Goal: Task Accomplishment & Management: Manage account settings

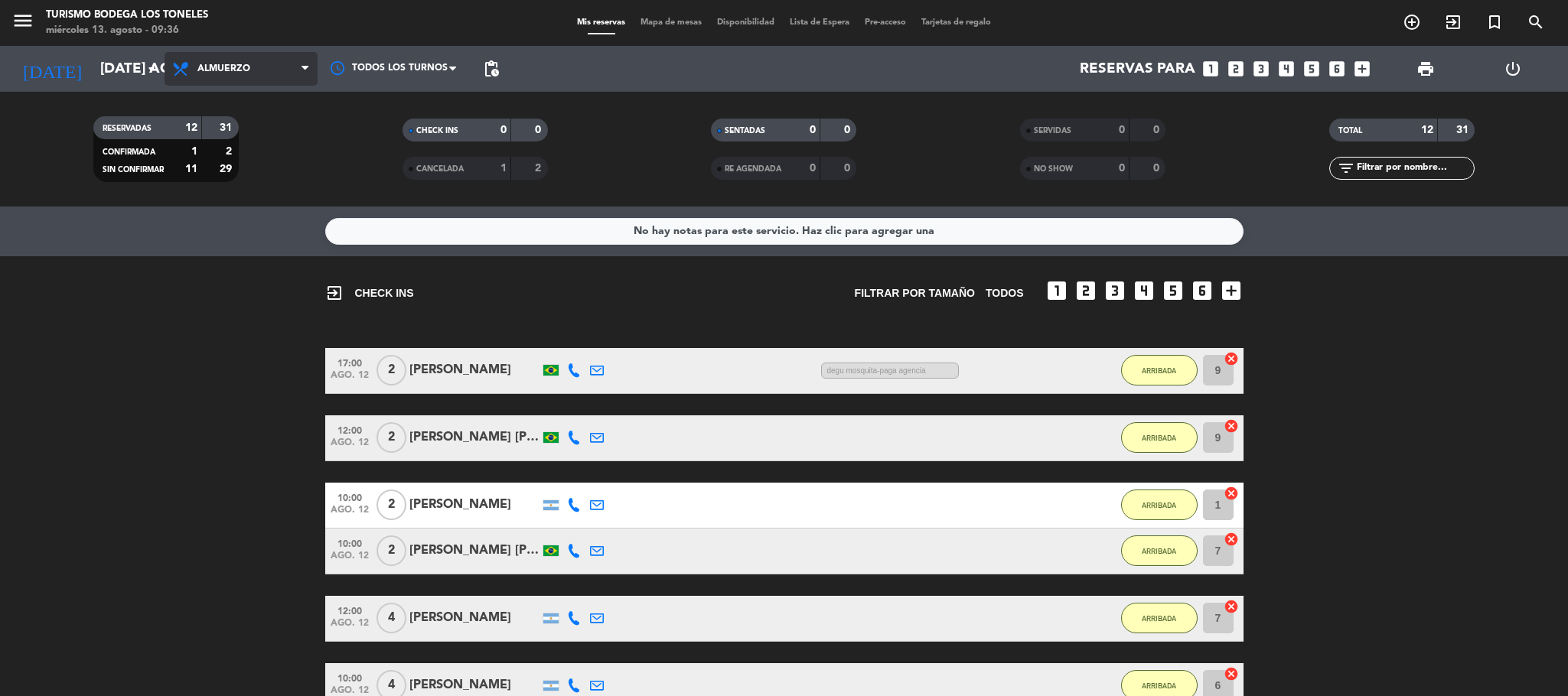
click at [199, 67] on span "Almuerzo" at bounding box center [223, 69] width 53 height 11
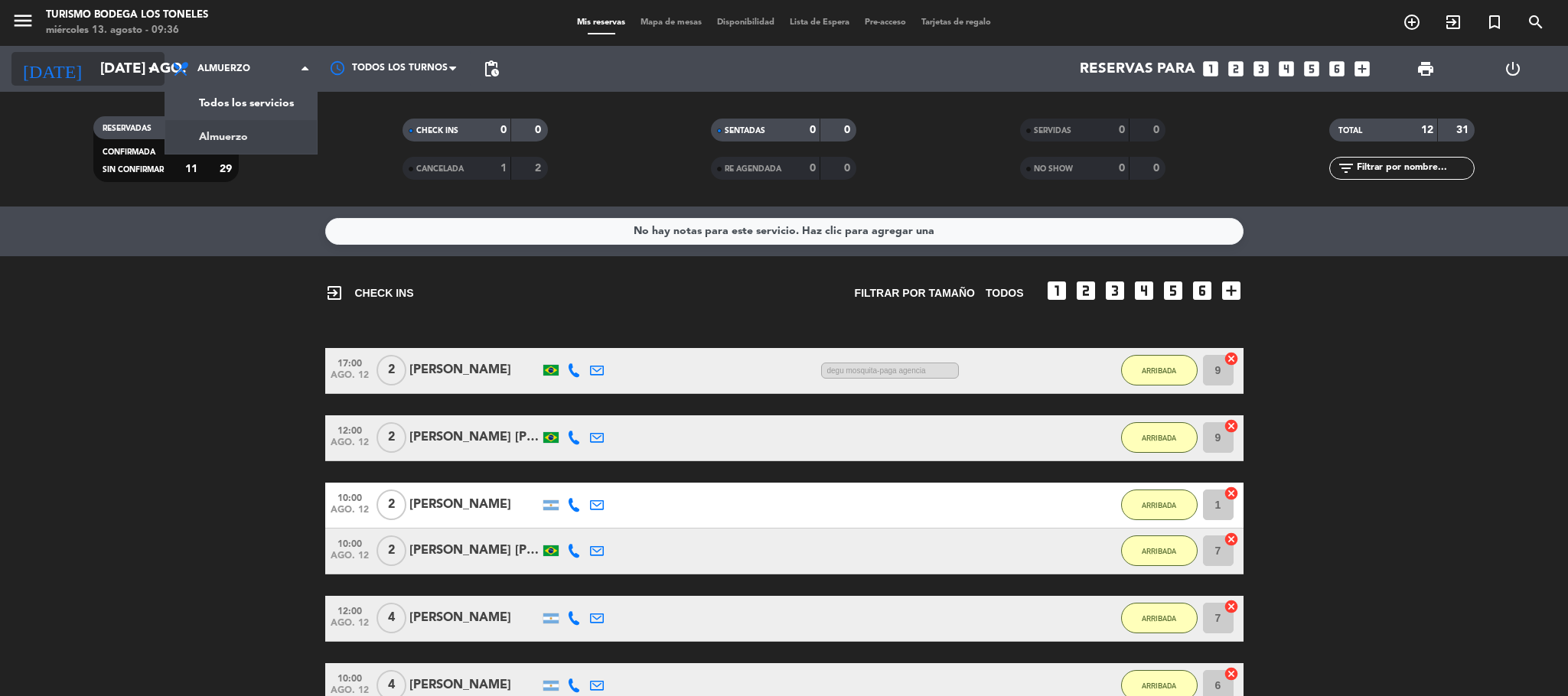
click at [110, 65] on input "[DATE] ago." at bounding box center [184, 69] width 184 height 32
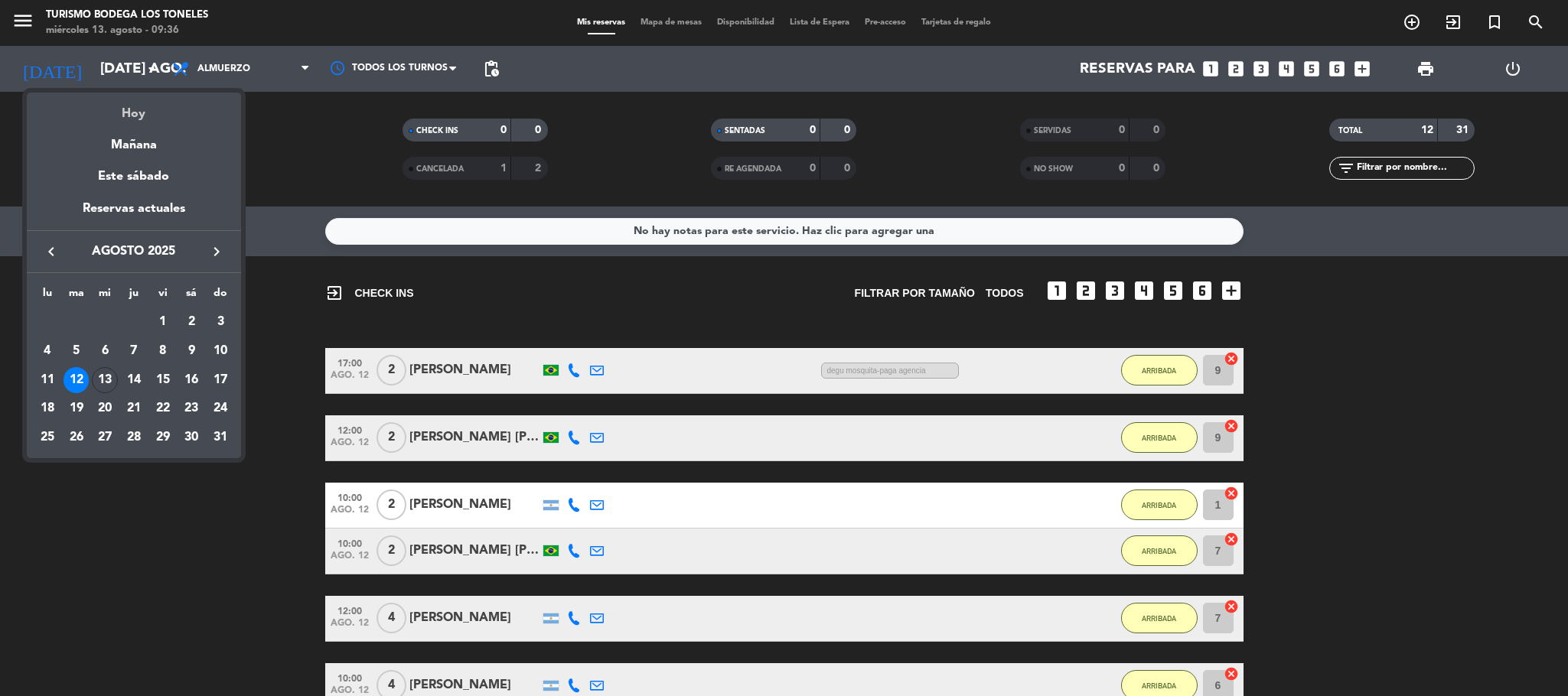
click at [144, 103] on div "Hoy" at bounding box center [134, 108] width 215 height 31
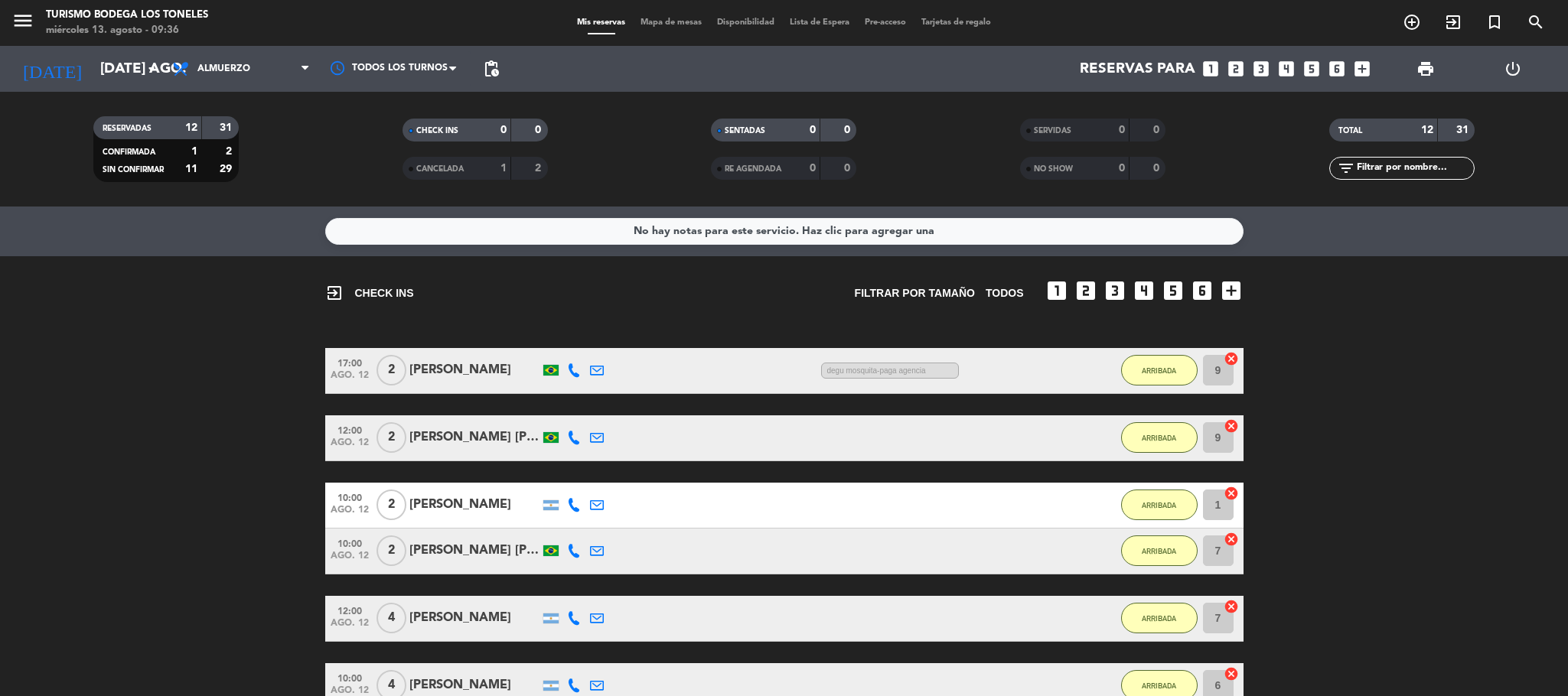
type input "mié. 13 ago."
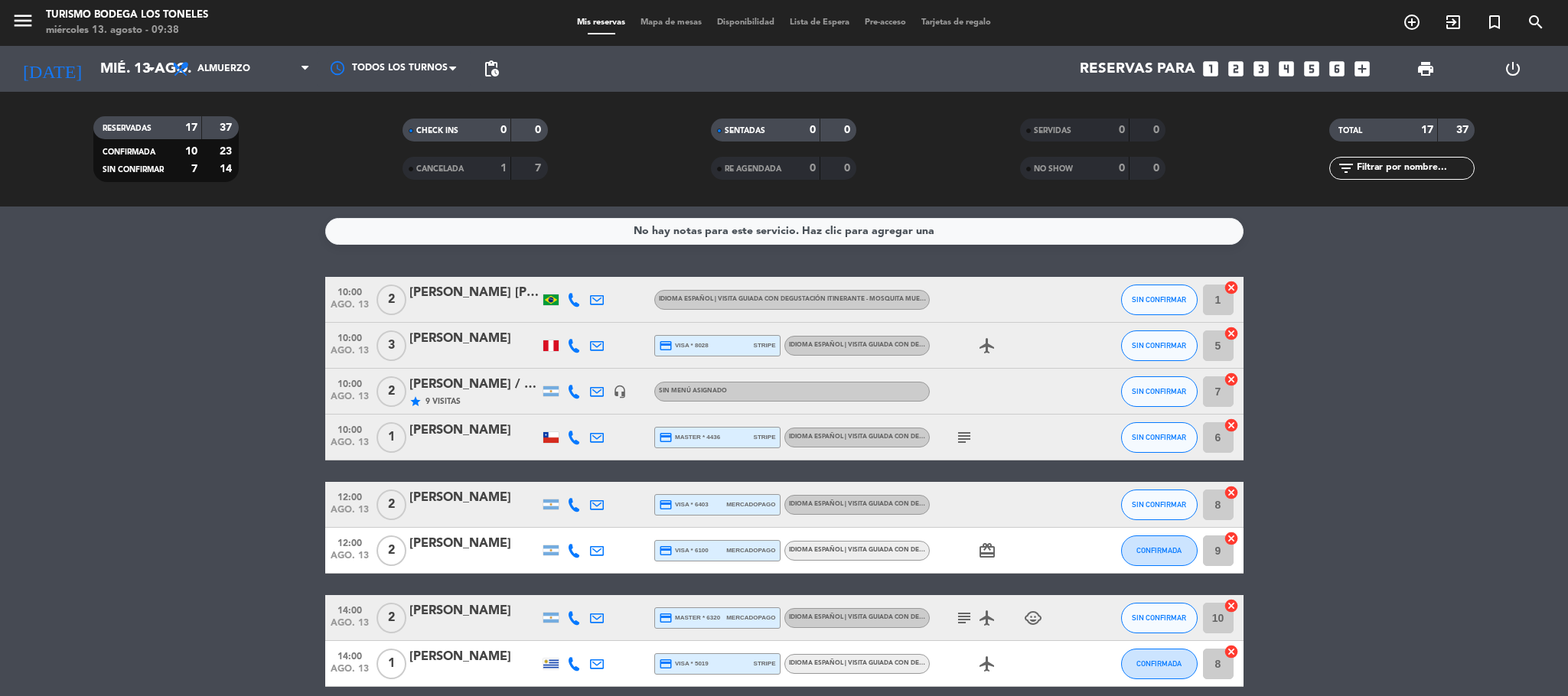
scroll to position [306, 0]
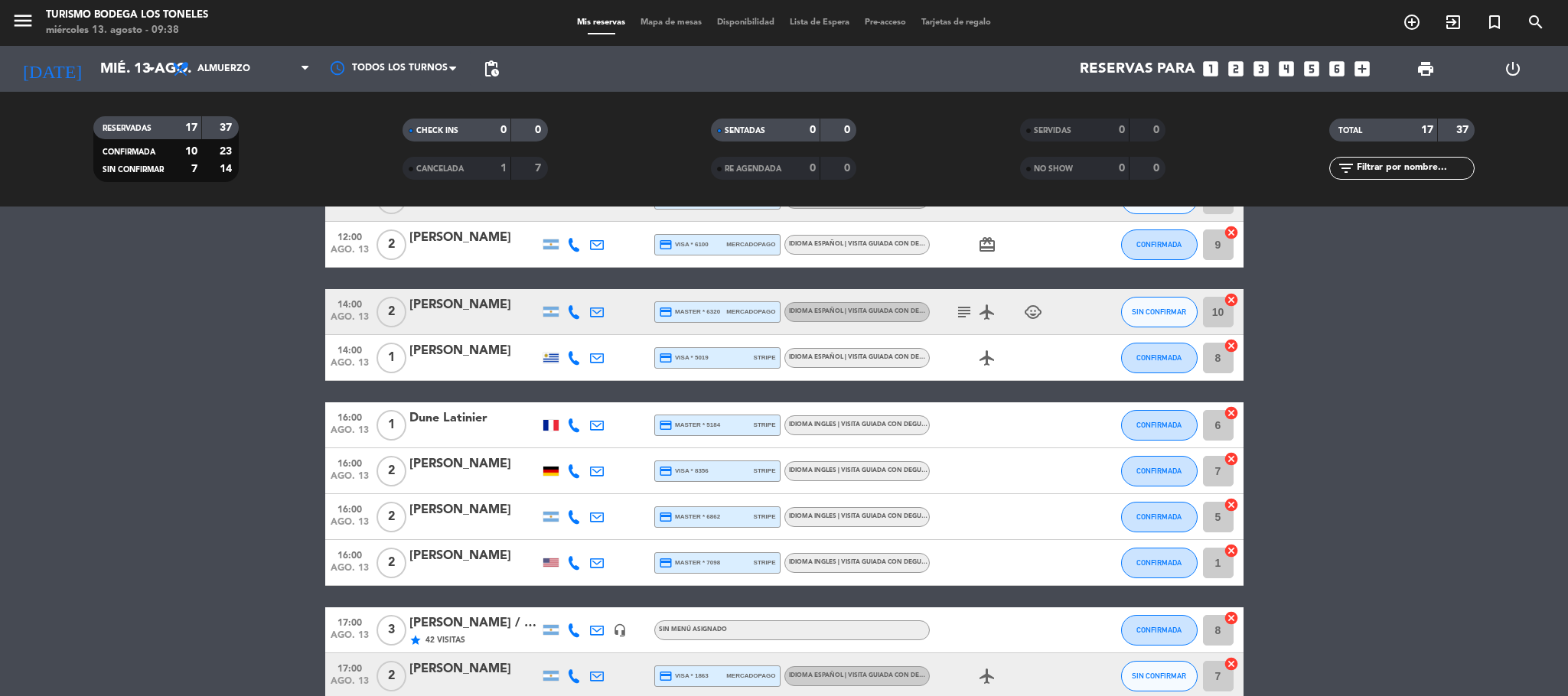
click at [552, 476] on div at bounding box center [551, 471] width 23 height 45
click at [551, 475] on div at bounding box center [551, 471] width 23 height 45
click at [547, 473] on div at bounding box center [550, 471] width 15 height 9
click at [552, 423] on div at bounding box center [550, 425] width 15 height 11
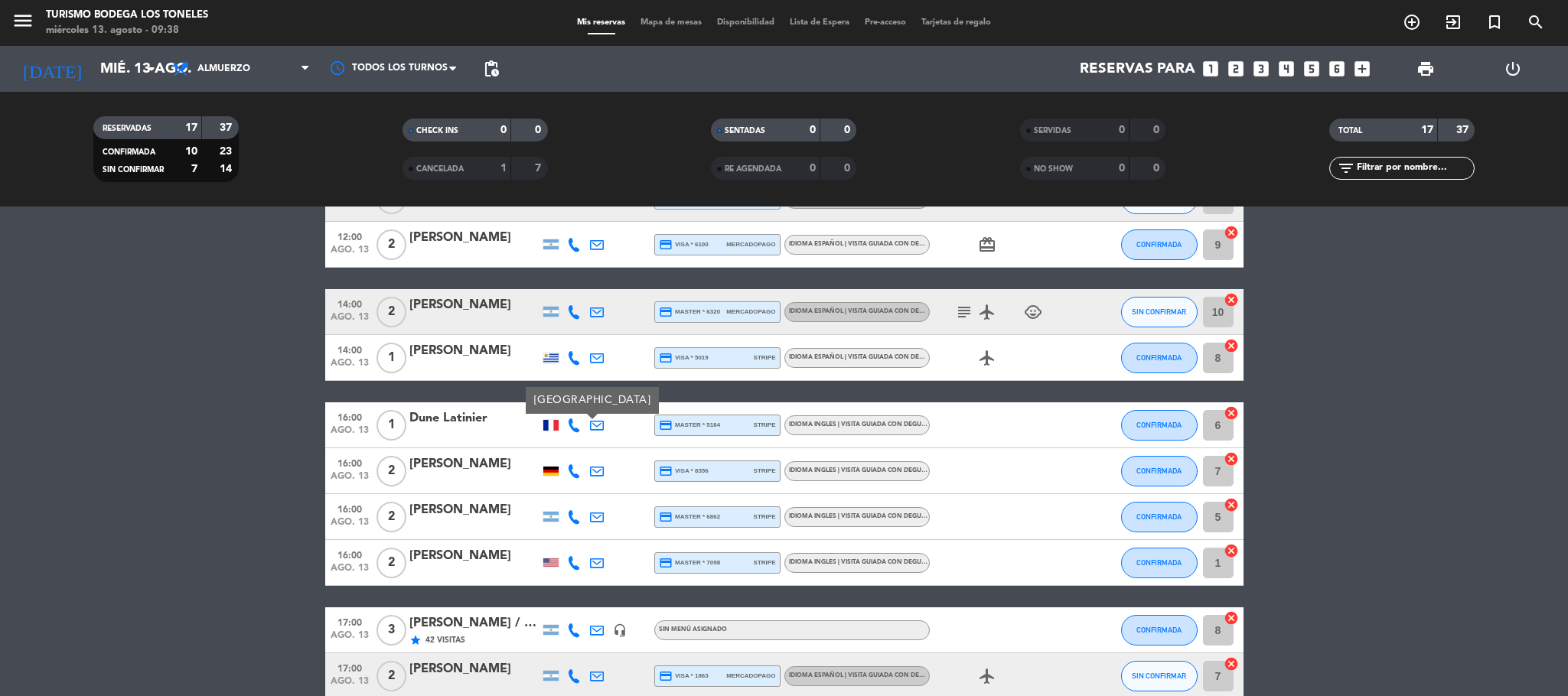
click at [552, 423] on div at bounding box center [550, 425] width 15 height 11
click at [548, 561] on div at bounding box center [550, 562] width 15 height 8
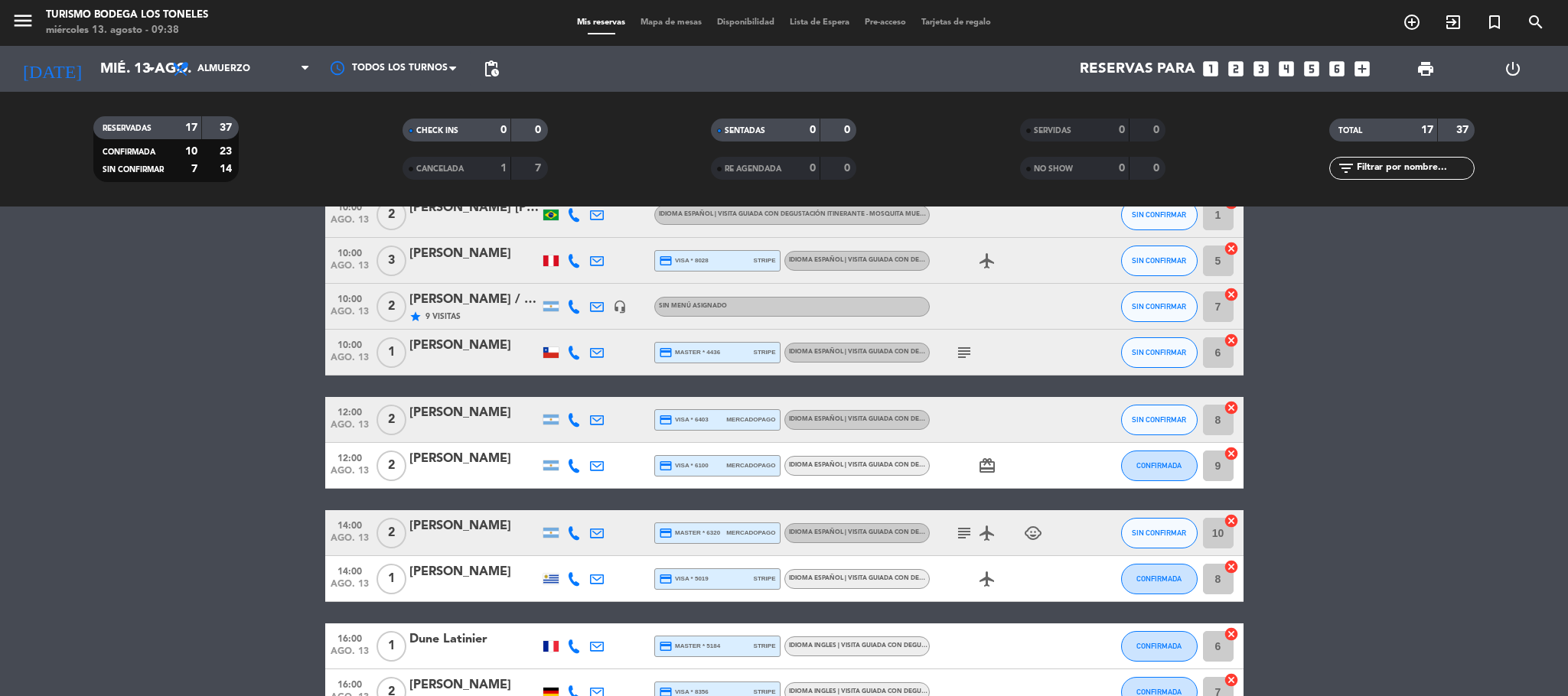
scroll to position [0, 0]
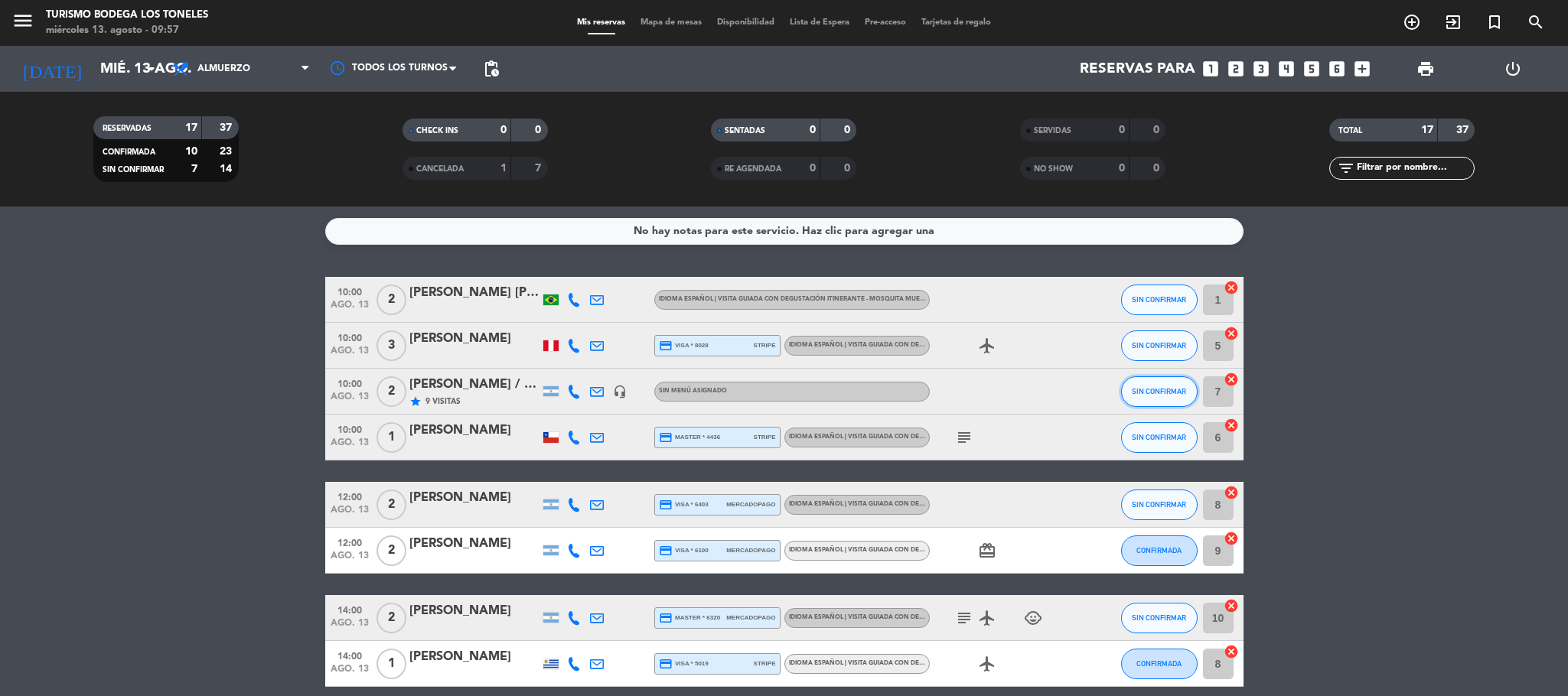
click at [1159, 389] on span "SIN CONFIRMAR" at bounding box center [1158, 391] width 54 height 8
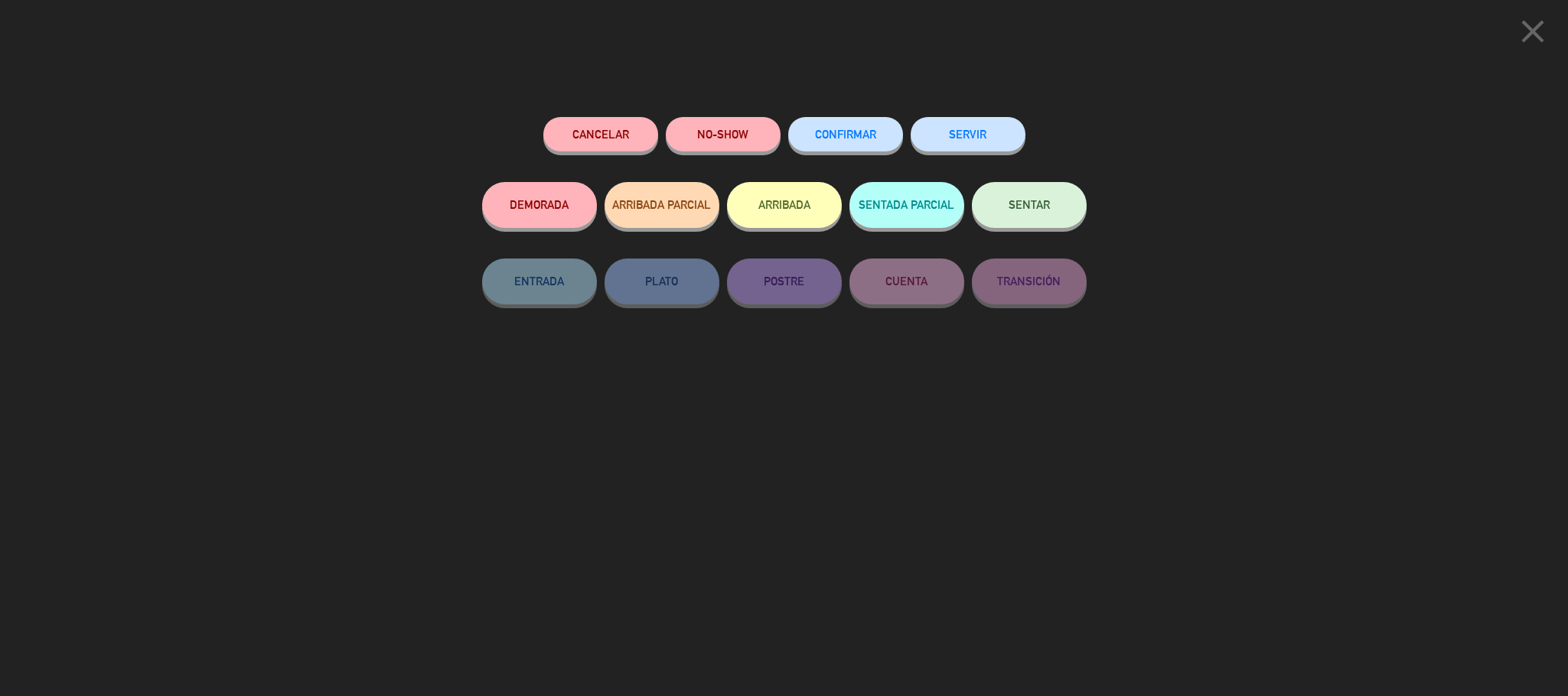
click at [771, 193] on button "ARRIBADA" at bounding box center [784, 206] width 115 height 46
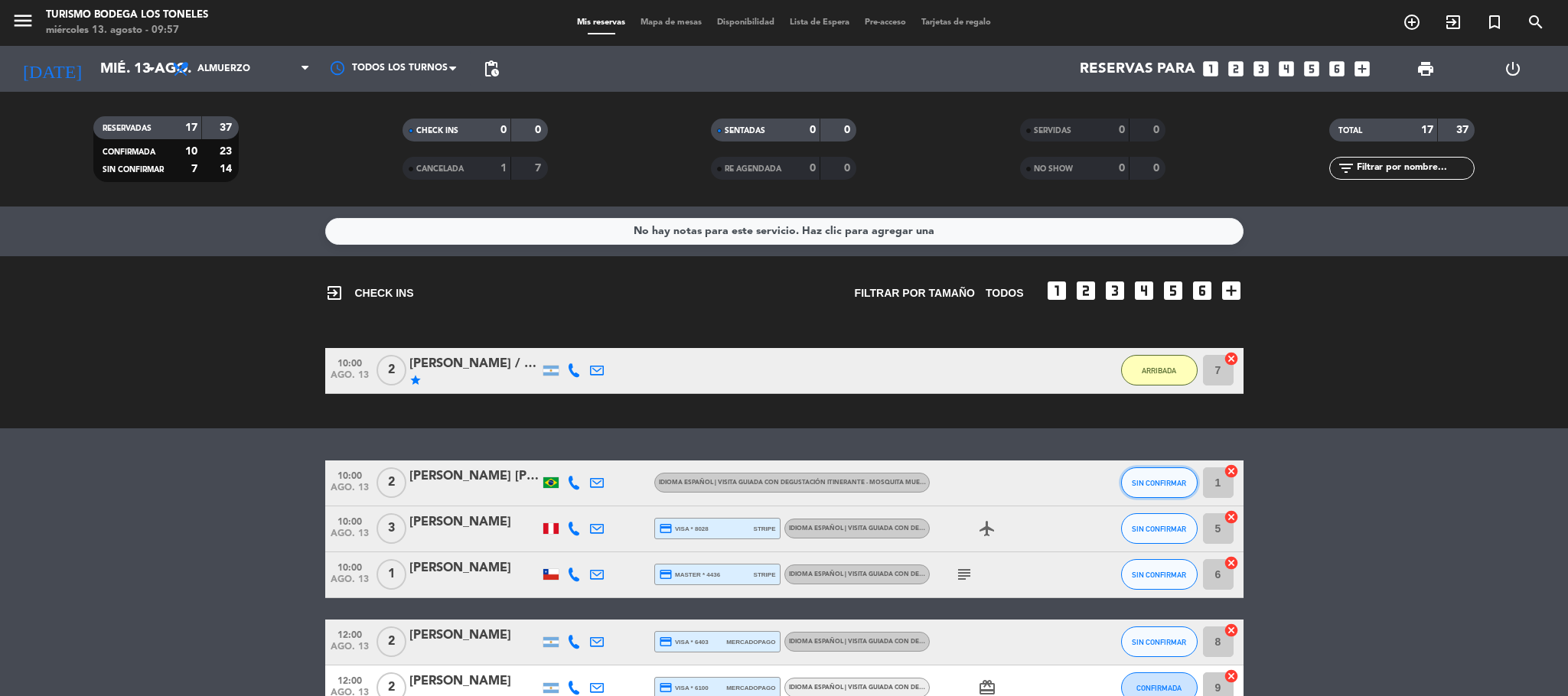
click at [1134, 485] on span "SIN CONFIRMAR" at bounding box center [1158, 482] width 54 height 8
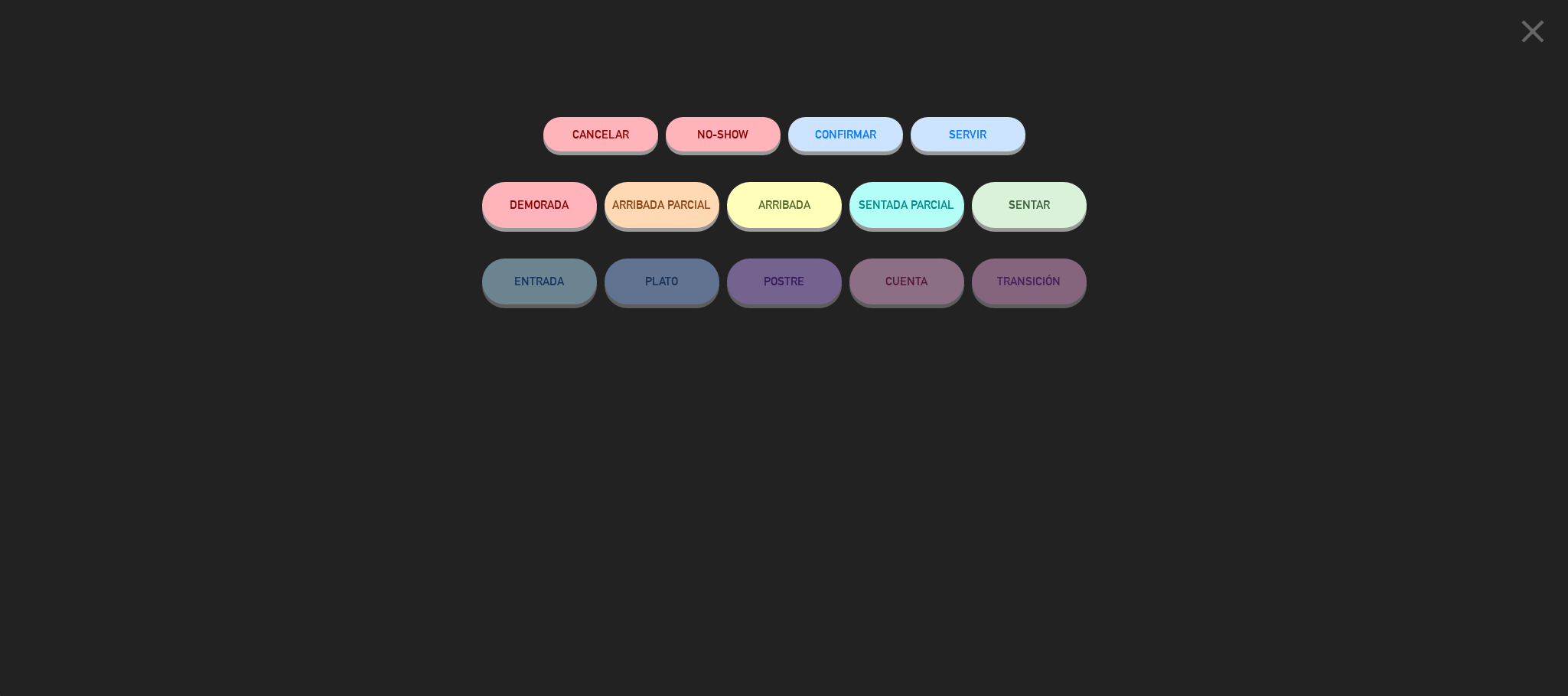
click at [808, 214] on button "ARRIBADA" at bounding box center [784, 206] width 115 height 46
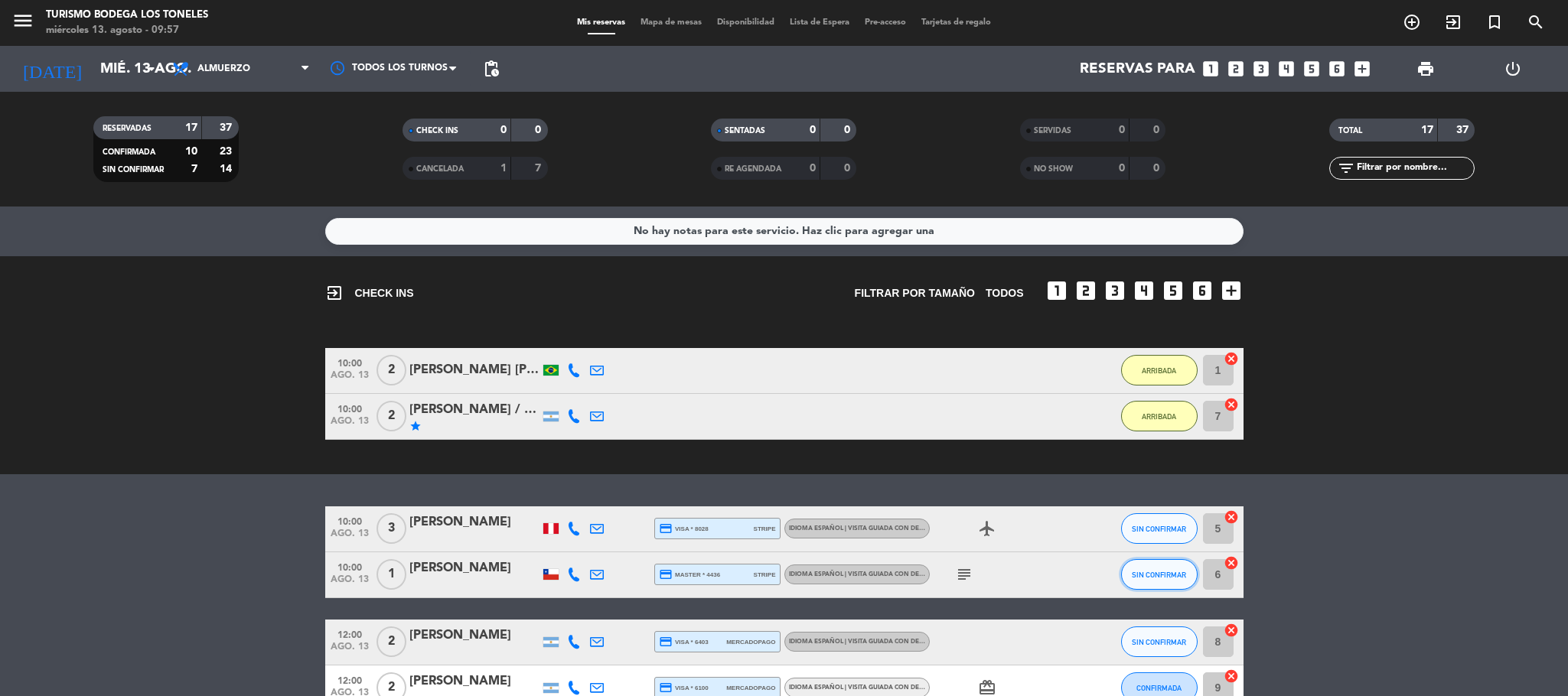
click at [1144, 577] on span "SIN CONFIRMAR" at bounding box center [1158, 574] width 54 height 8
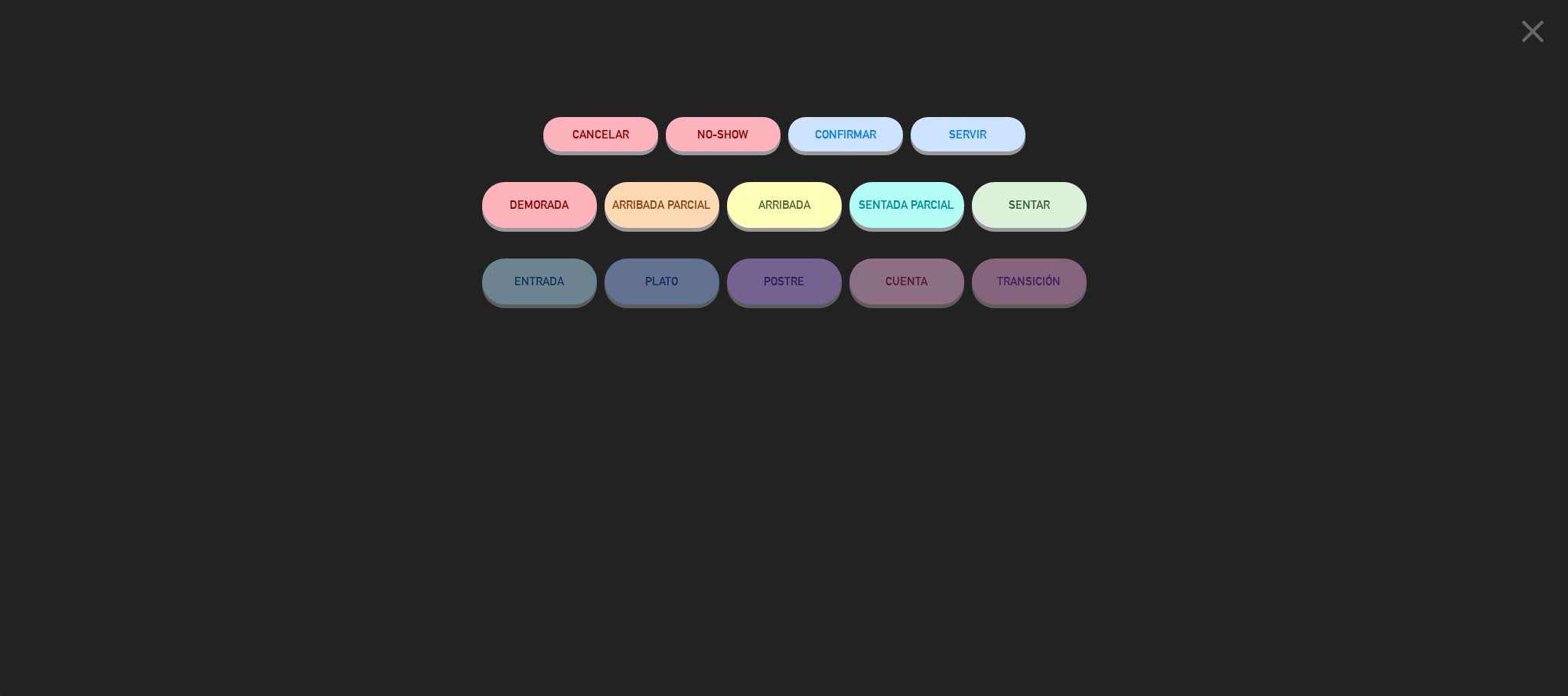
click at [768, 198] on button "ARRIBADA" at bounding box center [784, 206] width 115 height 46
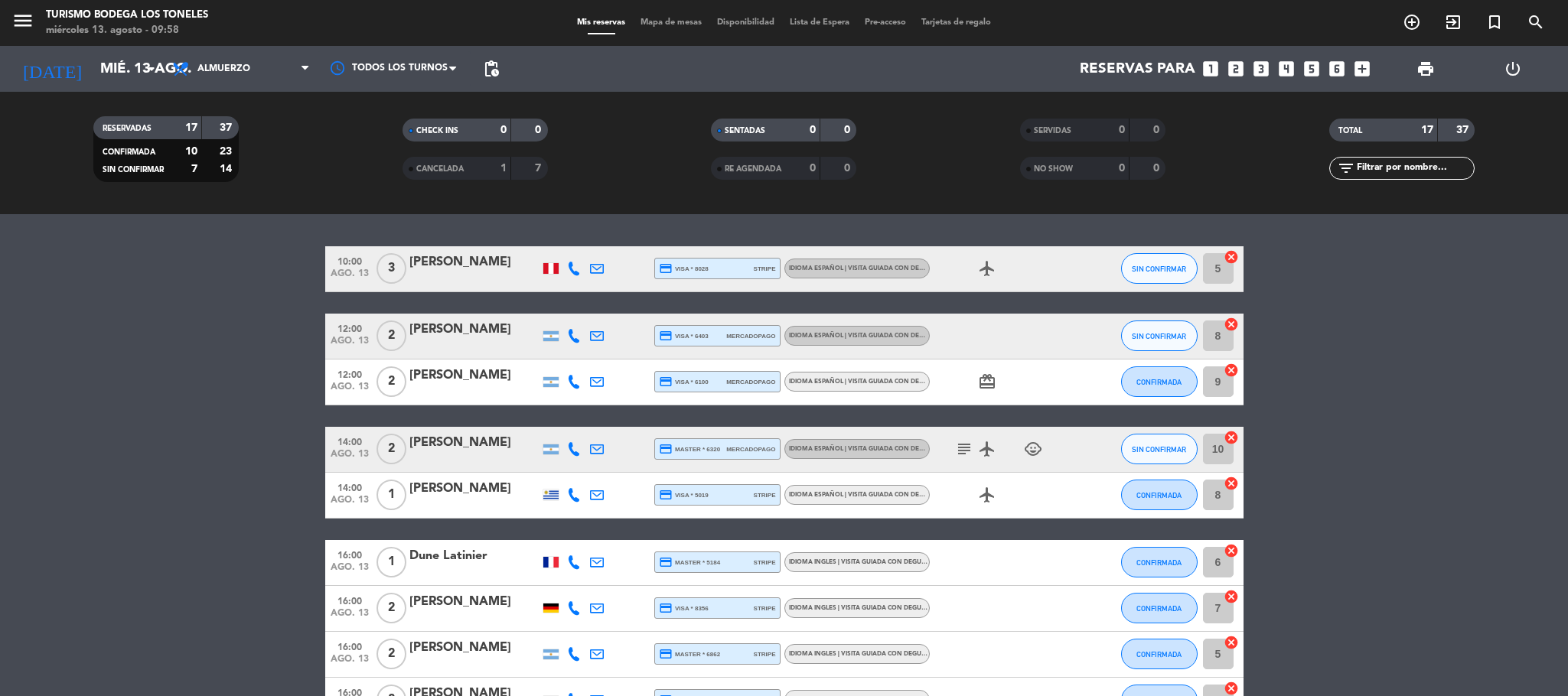
scroll to position [152, 0]
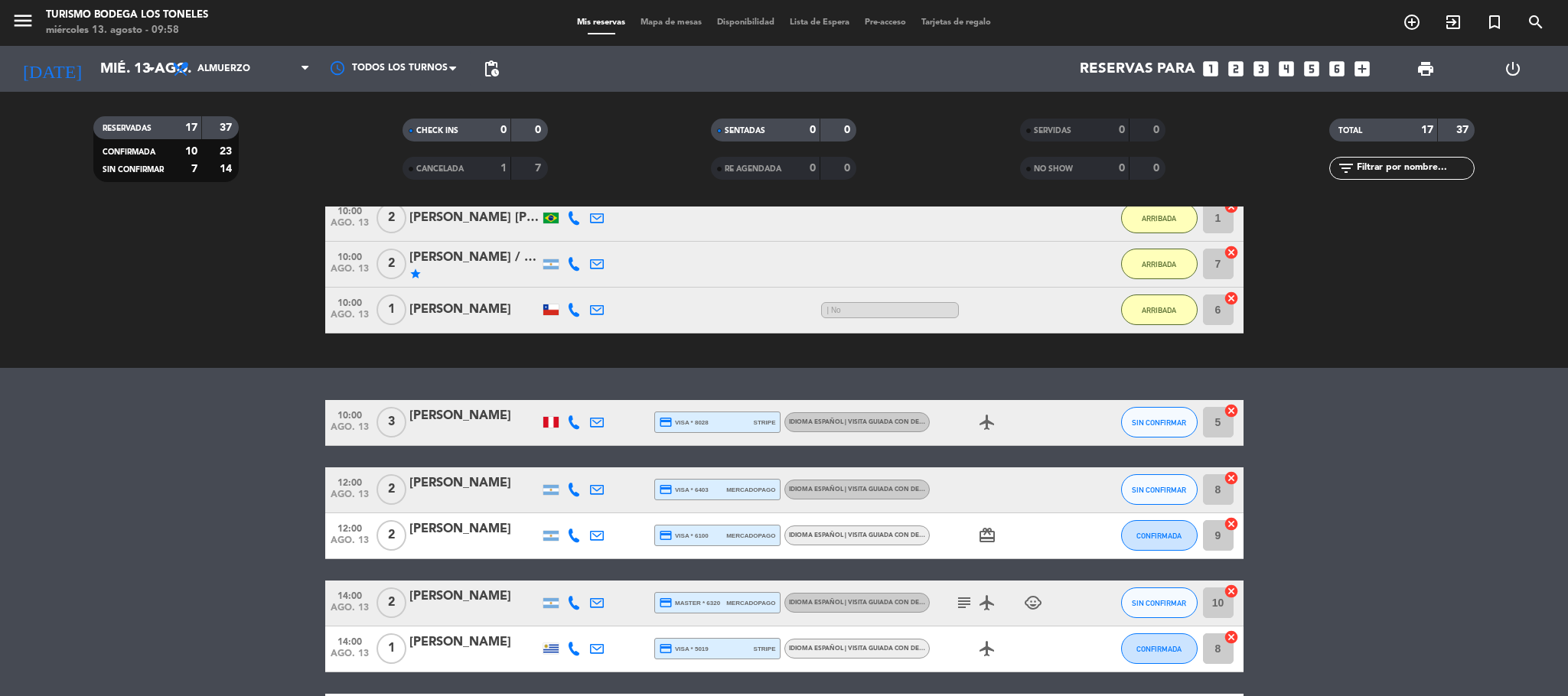
click at [990, 425] on icon "airplanemode_active" at bounding box center [987, 422] width 19 height 19
click at [873, 303] on span "| No" at bounding box center [890, 310] width 138 height 16
type textarea "j"
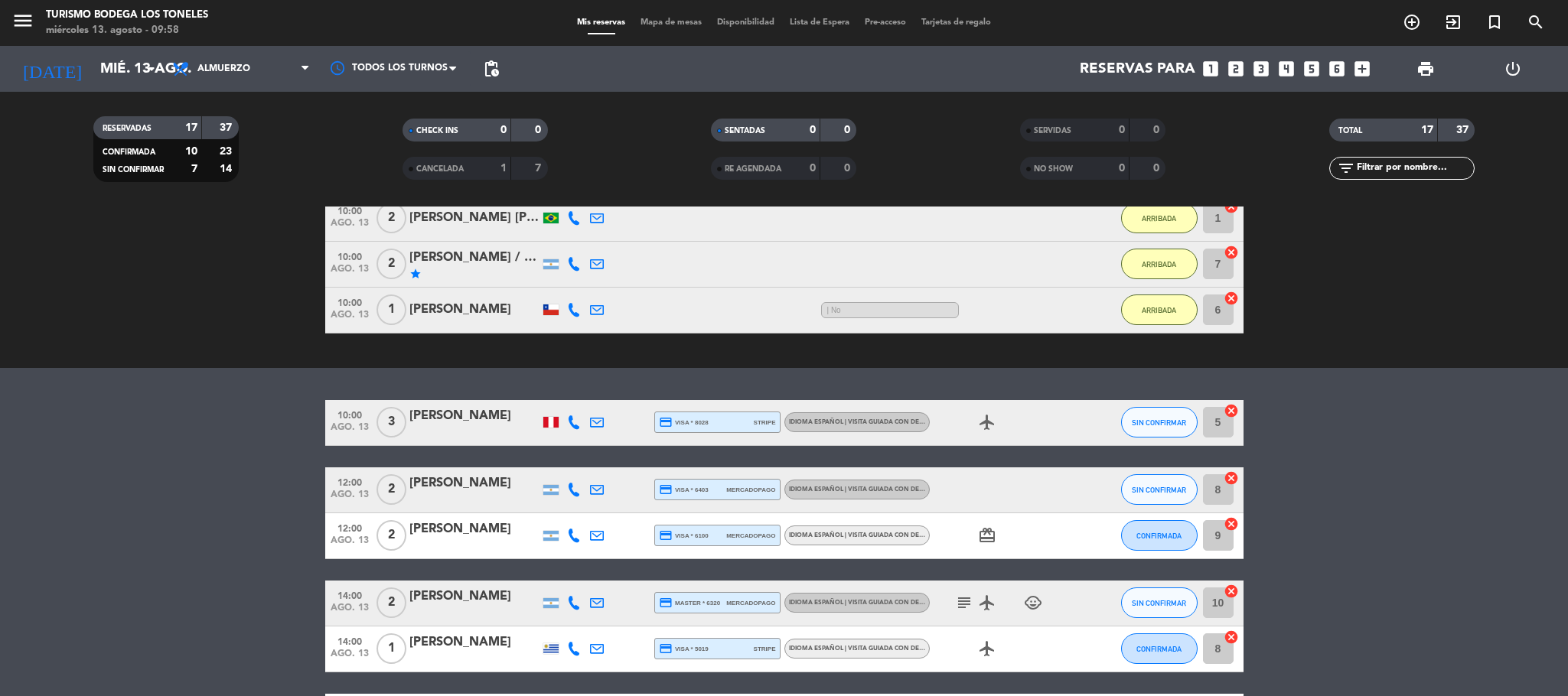
click at [964, 599] on icon "subject" at bounding box center [963, 603] width 19 height 19
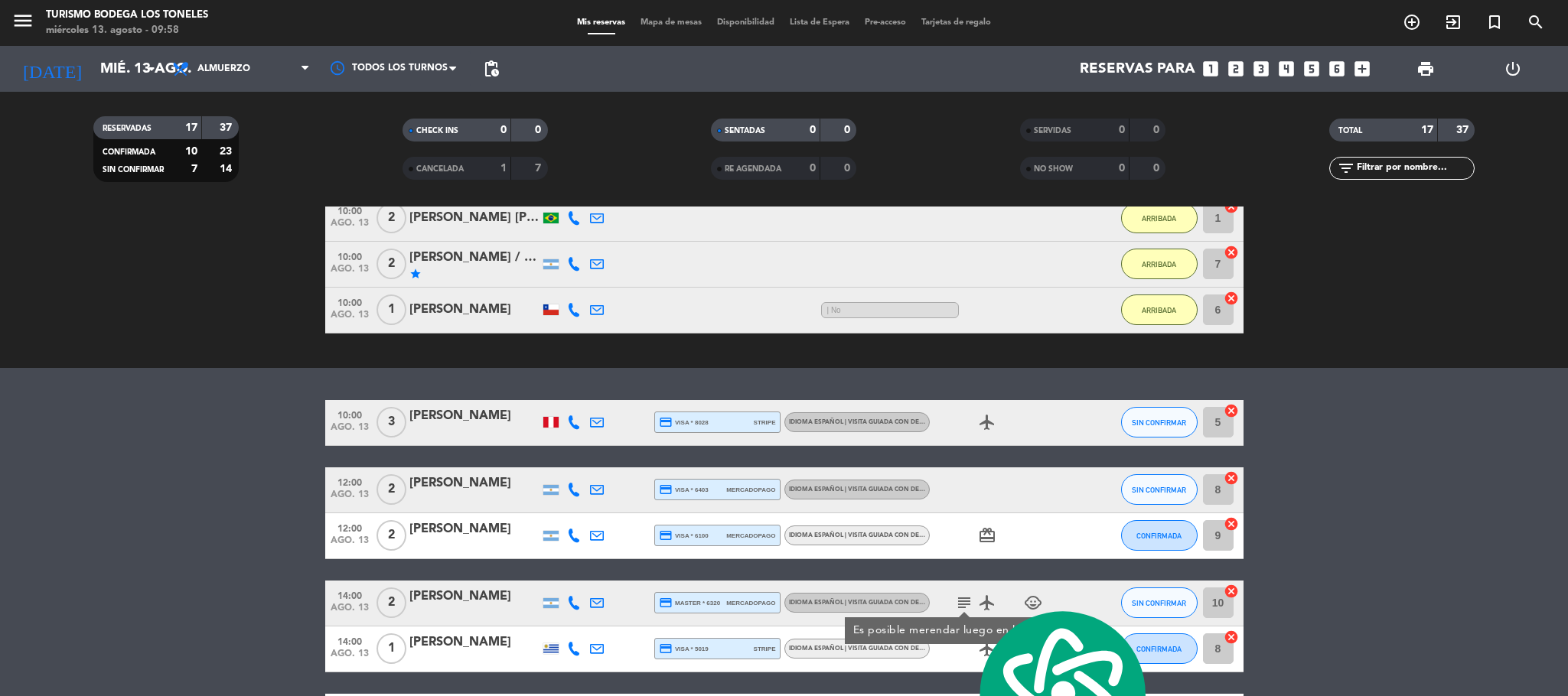
click at [946, 552] on div "card_giftcard" at bounding box center [998, 536] width 138 height 45
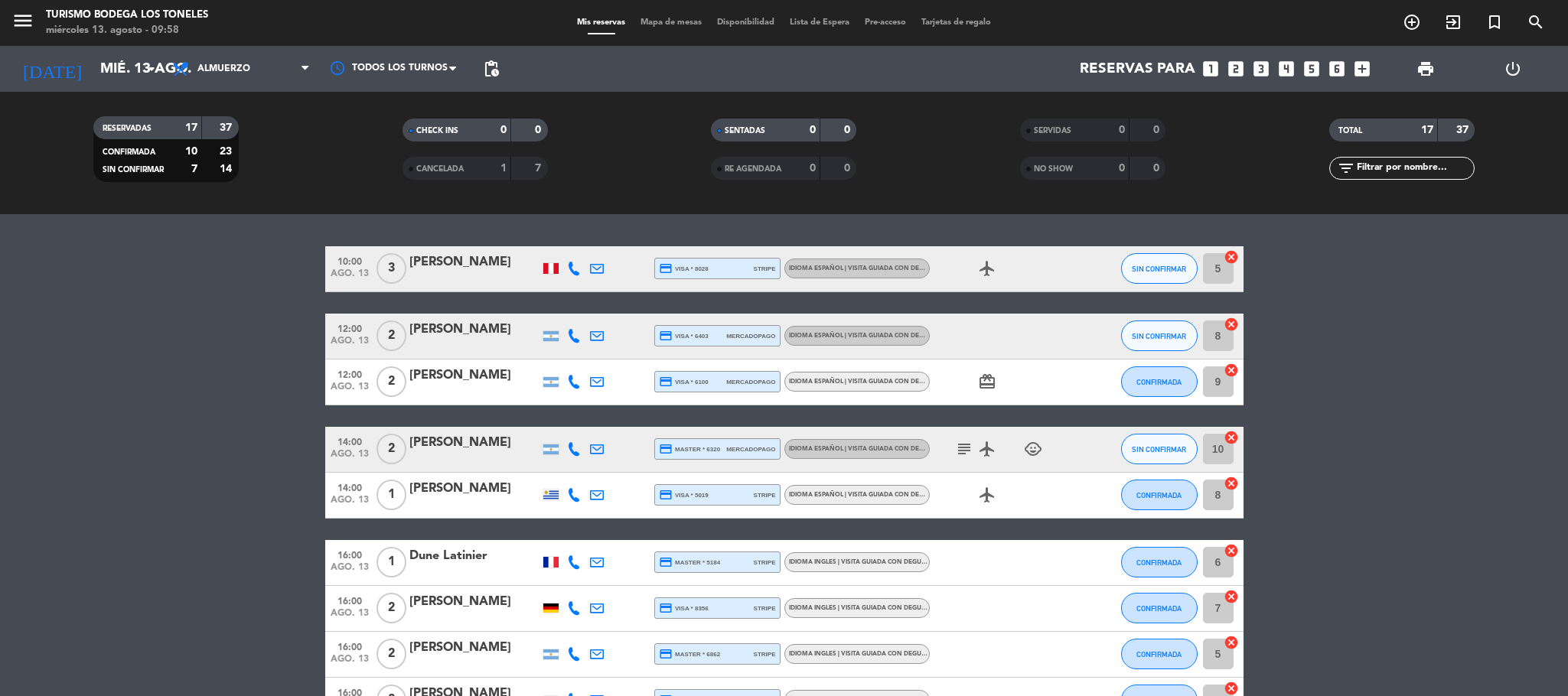
click at [960, 441] on icon "subject" at bounding box center [963, 449] width 19 height 19
click at [471, 422] on div "10:00 ago. 13 3 [PERSON_NAME] credit_card visa * 8028 stripe Idioma Español | V…" at bounding box center [784, 621] width 918 height 749
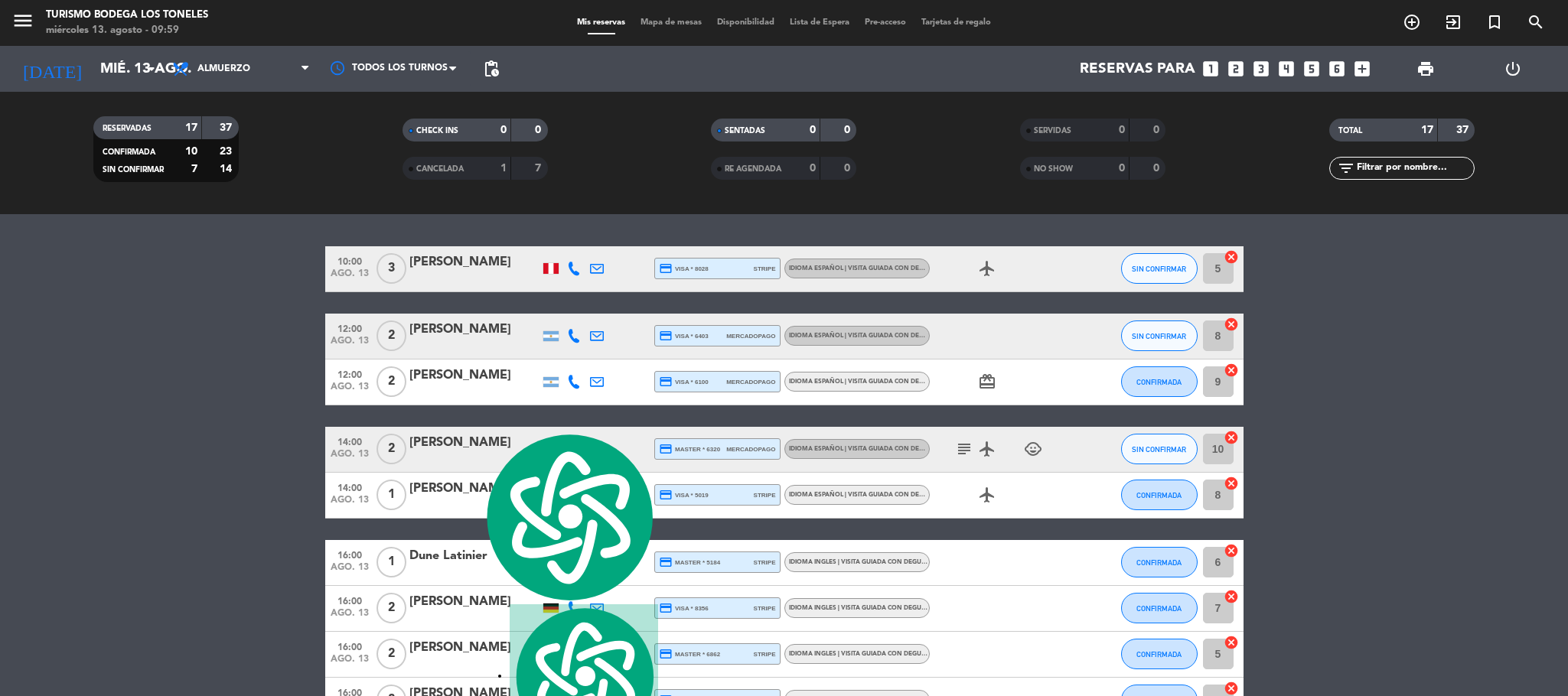
click at [531, 404] on div "12:00 ago. 13 2 [PERSON_NAME] credit_card visa * 6100 mercadopago Idioma Españo…" at bounding box center [784, 383] width 918 height 46
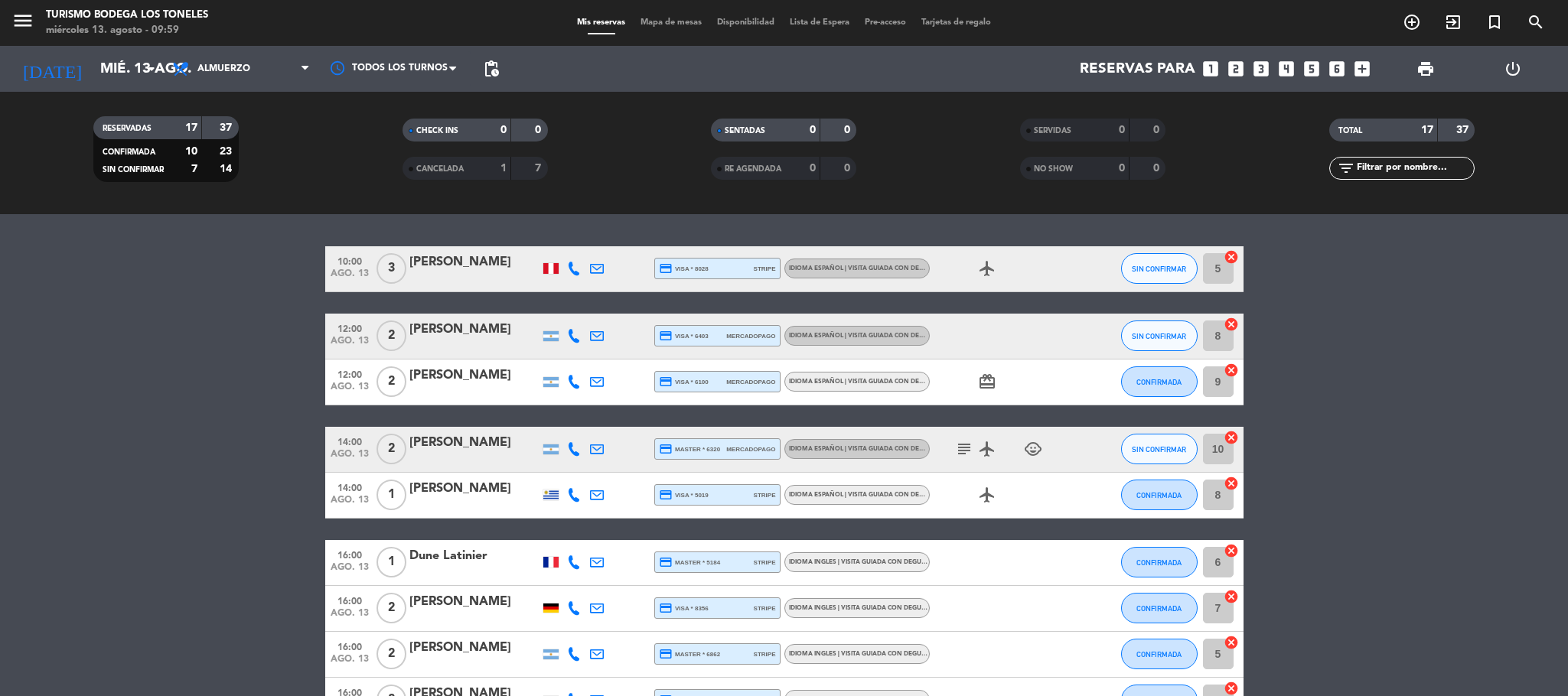
scroll to position [459, 0]
